Goal: Transaction & Acquisition: Subscribe to service/newsletter

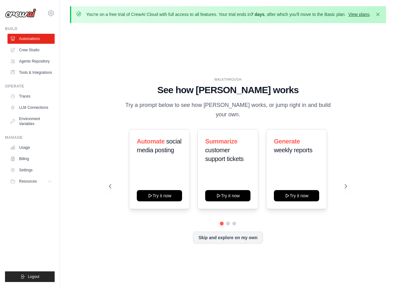
click at [355, 13] on link "View plans" at bounding box center [358, 14] width 21 height 5
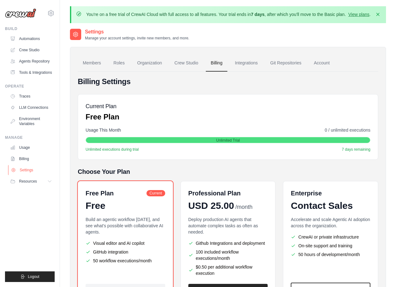
click at [30, 171] on link "Settings" at bounding box center [31, 170] width 47 height 10
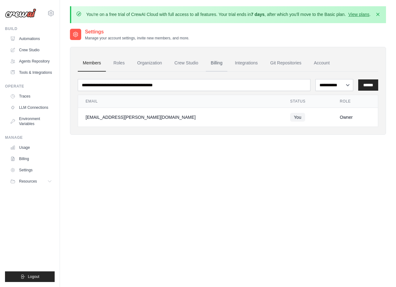
click at [220, 67] on link "Billing" at bounding box center [217, 63] width 22 height 17
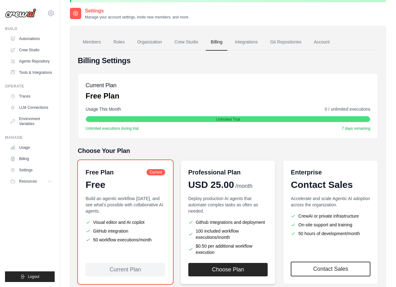
scroll to position [64, 0]
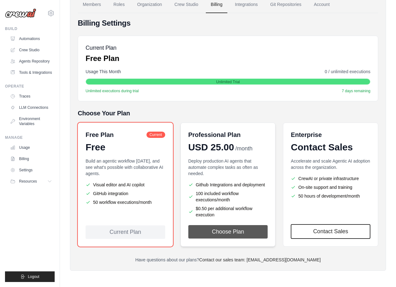
click at [234, 230] on button "Choose Plan" at bounding box center [228, 231] width 80 height 13
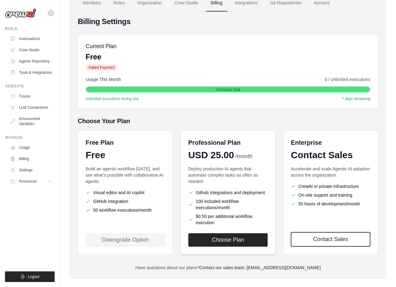
scroll to position [94, 0]
